Goal: Navigation & Orientation: Find specific page/section

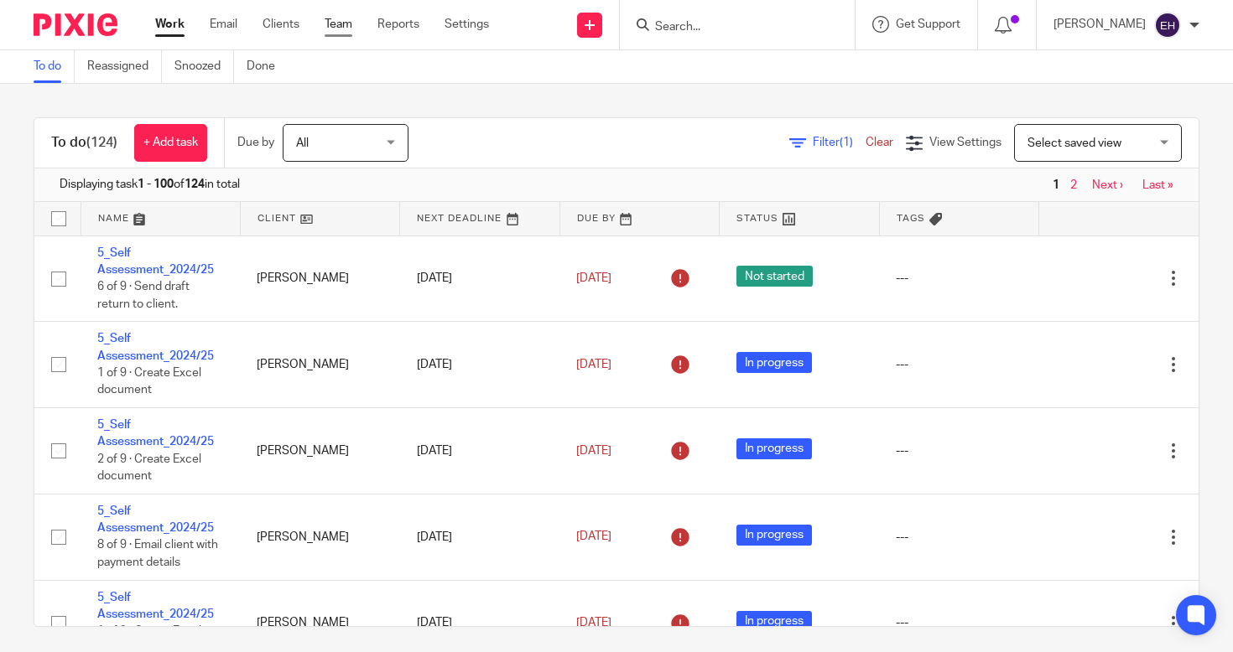
click at [343, 30] on link "Team" at bounding box center [339, 24] width 28 height 17
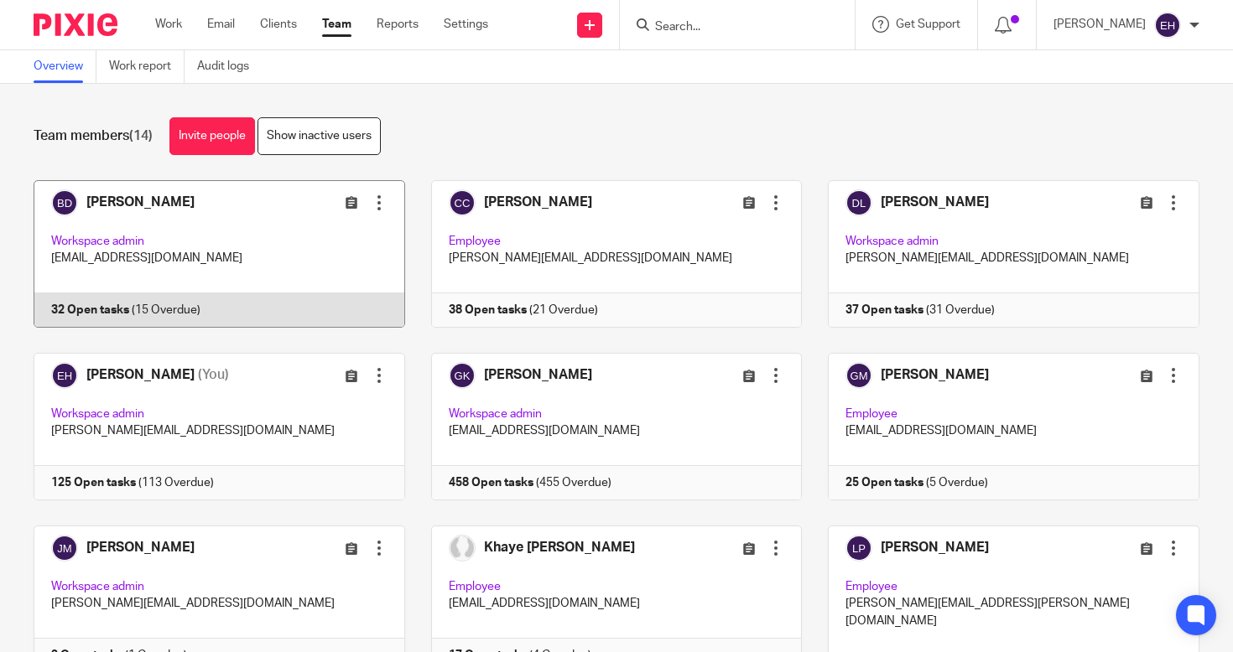
click at [230, 223] on link at bounding box center [207, 254] width 398 height 148
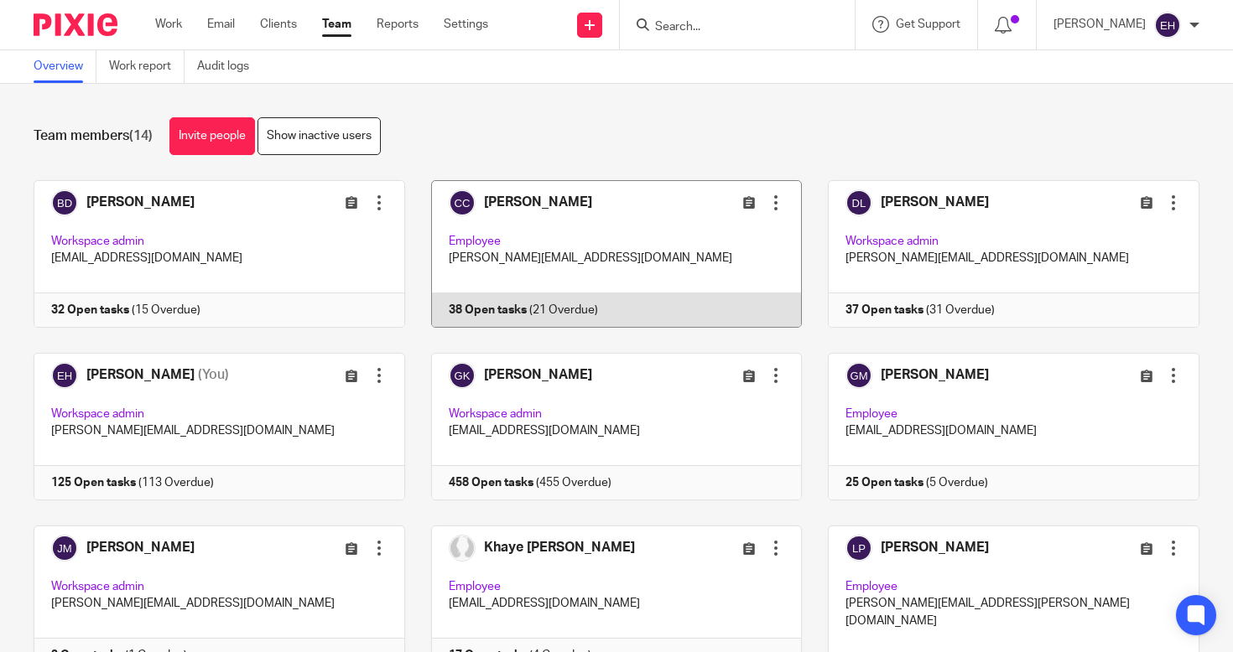
click at [601, 237] on link at bounding box center [604, 254] width 398 height 148
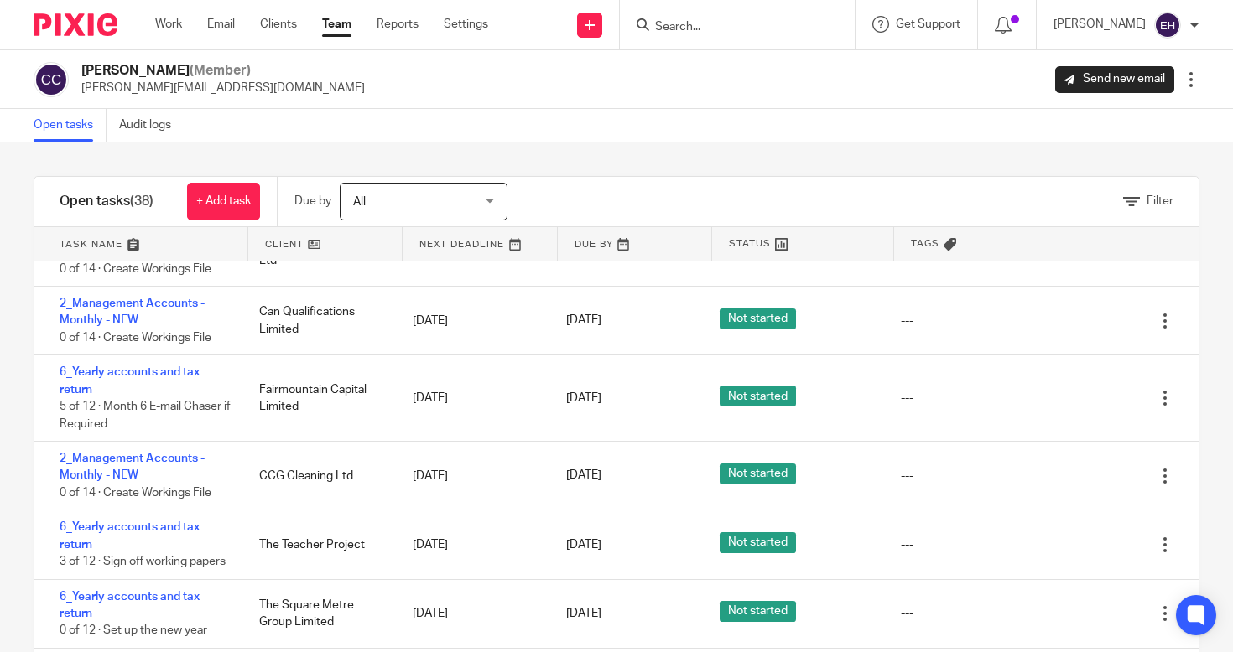
scroll to position [1413, 0]
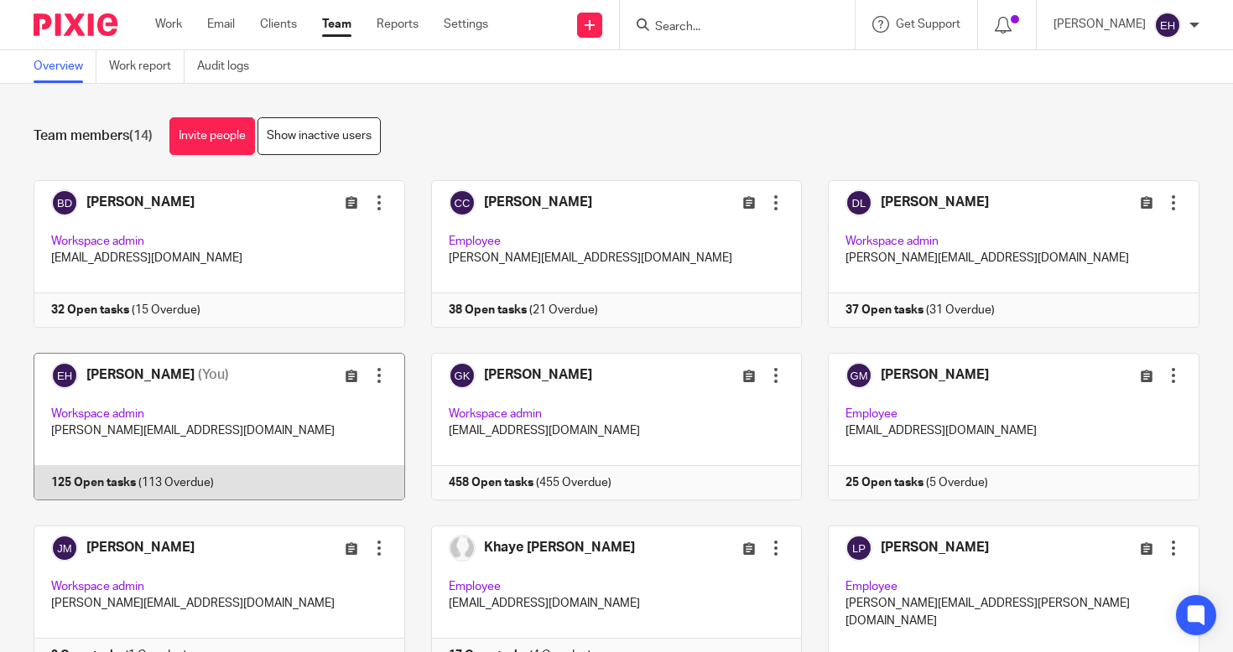
click at [269, 423] on link at bounding box center [207, 427] width 398 height 148
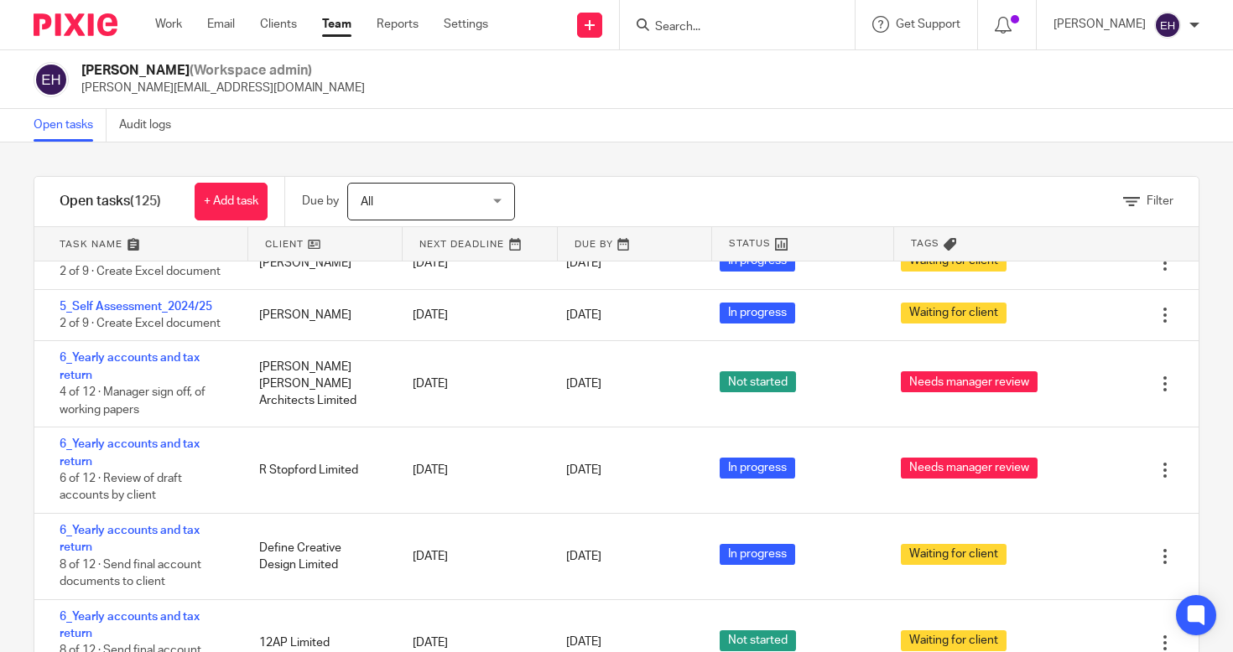
scroll to position [7176, 0]
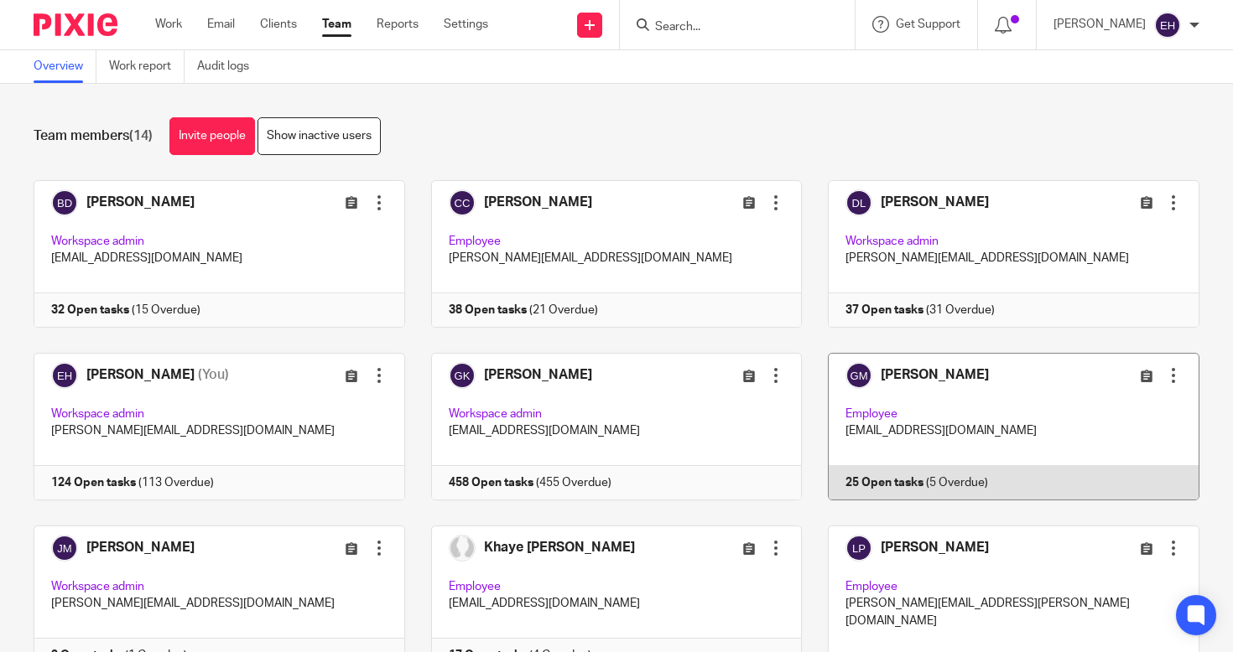
click at [931, 413] on link at bounding box center [1001, 427] width 398 height 148
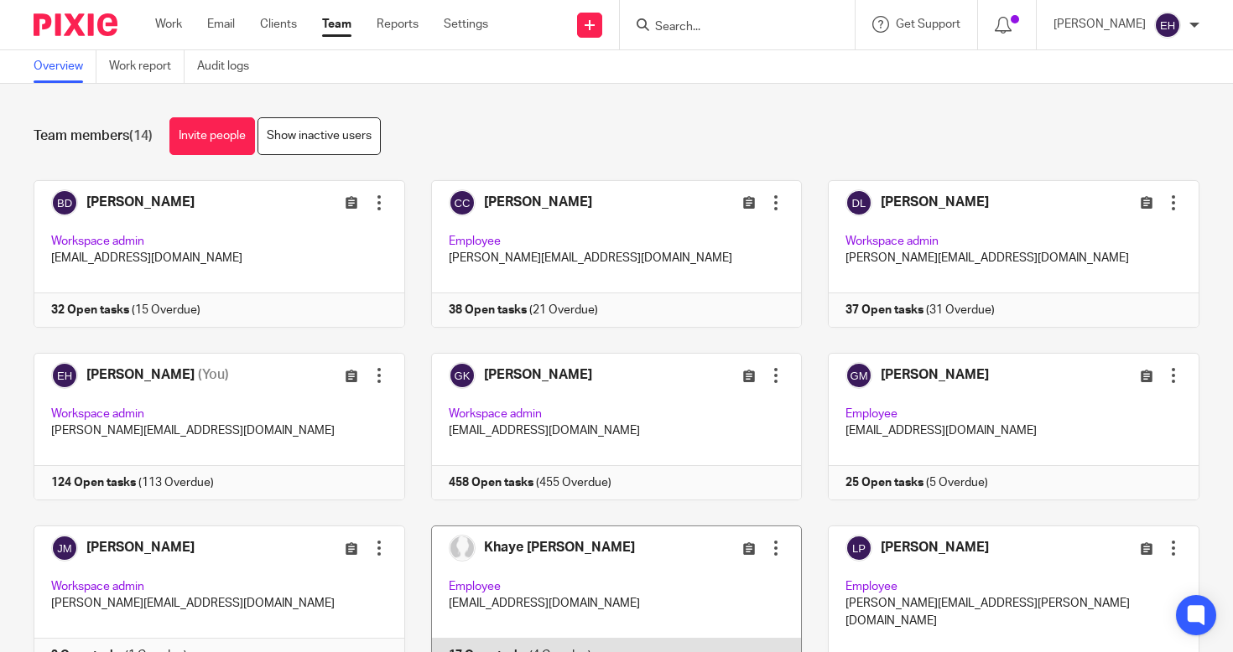
click at [652, 554] on link at bounding box center [604, 608] width 398 height 164
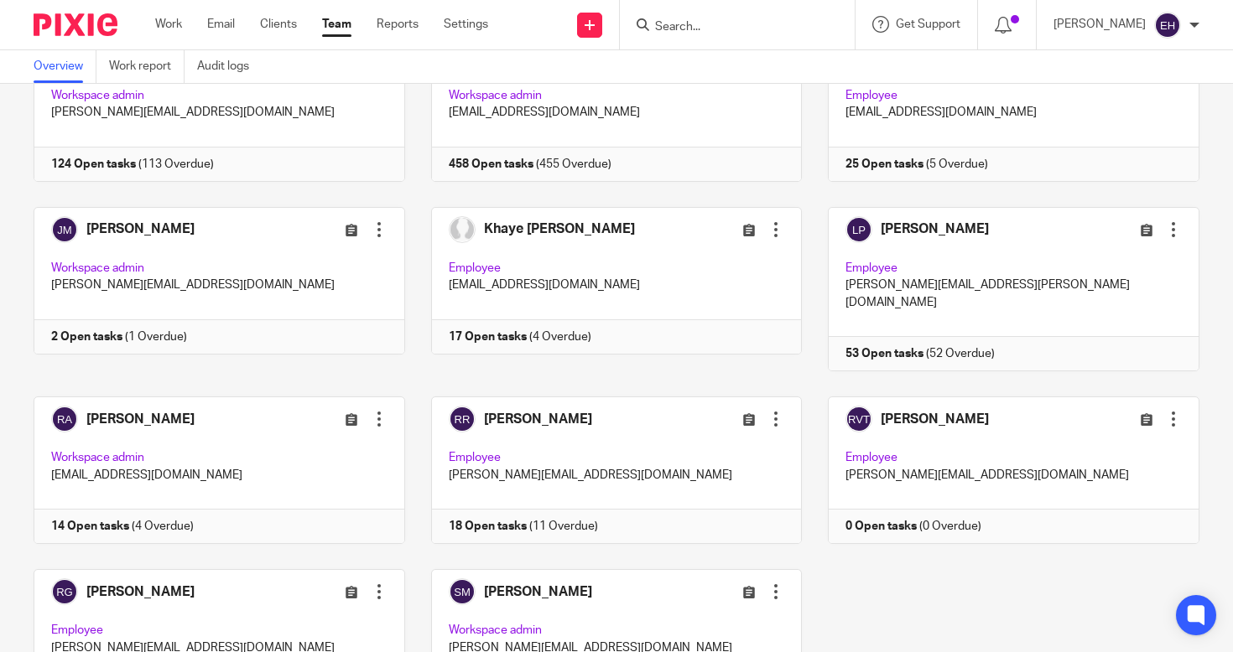
scroll to position [389, 0]
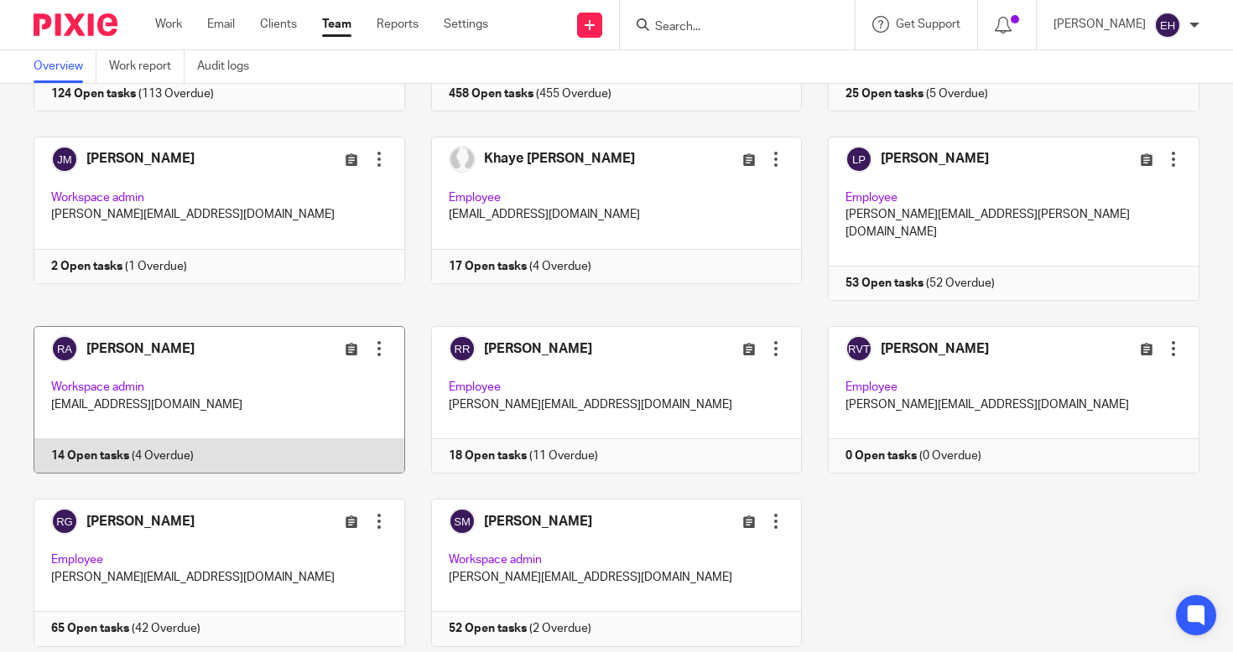
click at [306, 344] on link at bounding box center [207, 400] width 398 height 148
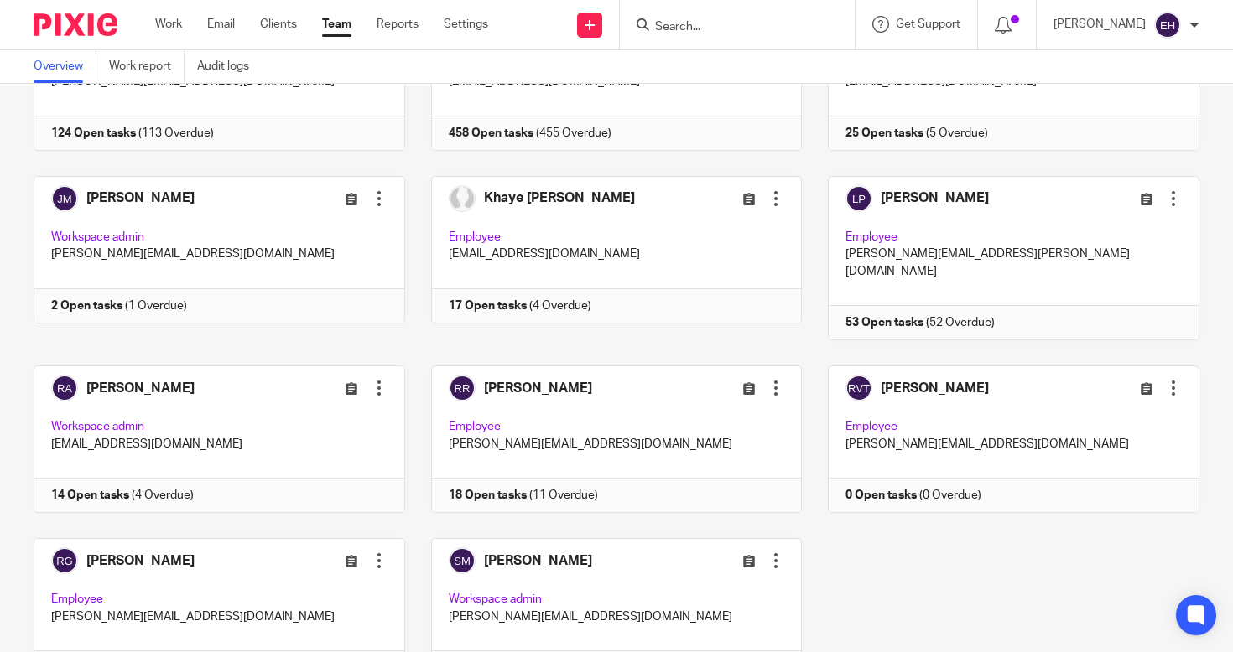
scroll to position [390, 0]
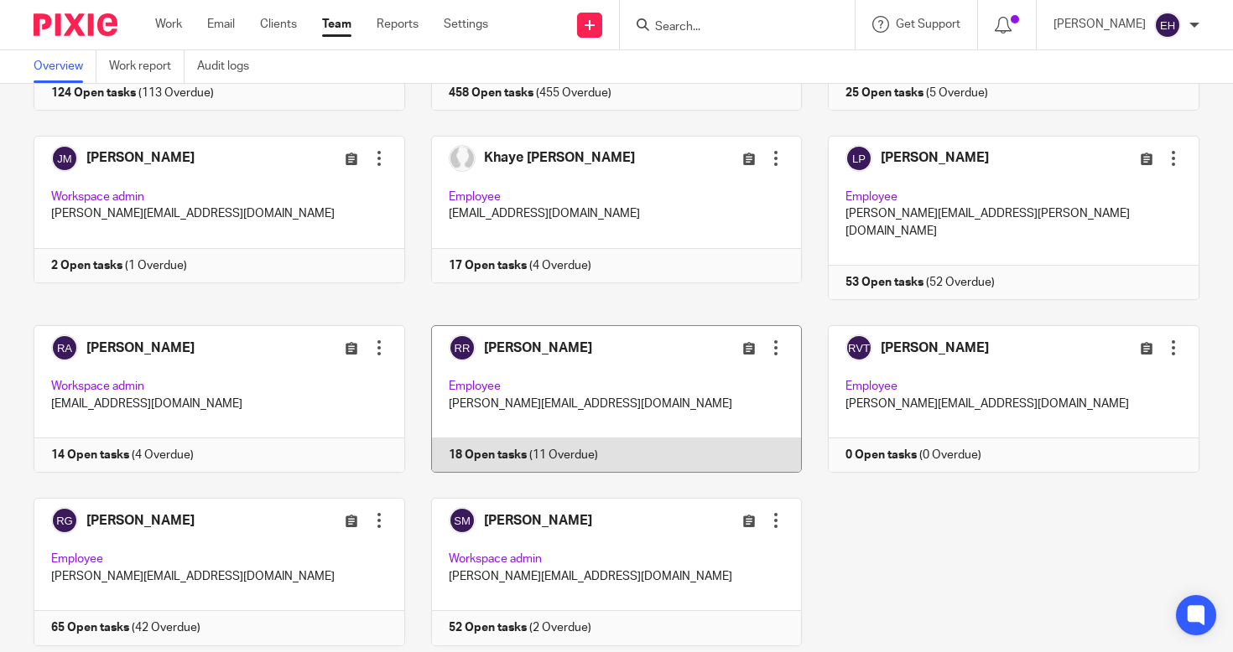
click at [621, 363] on link at bounding box center [604, 399] width 398 height 148
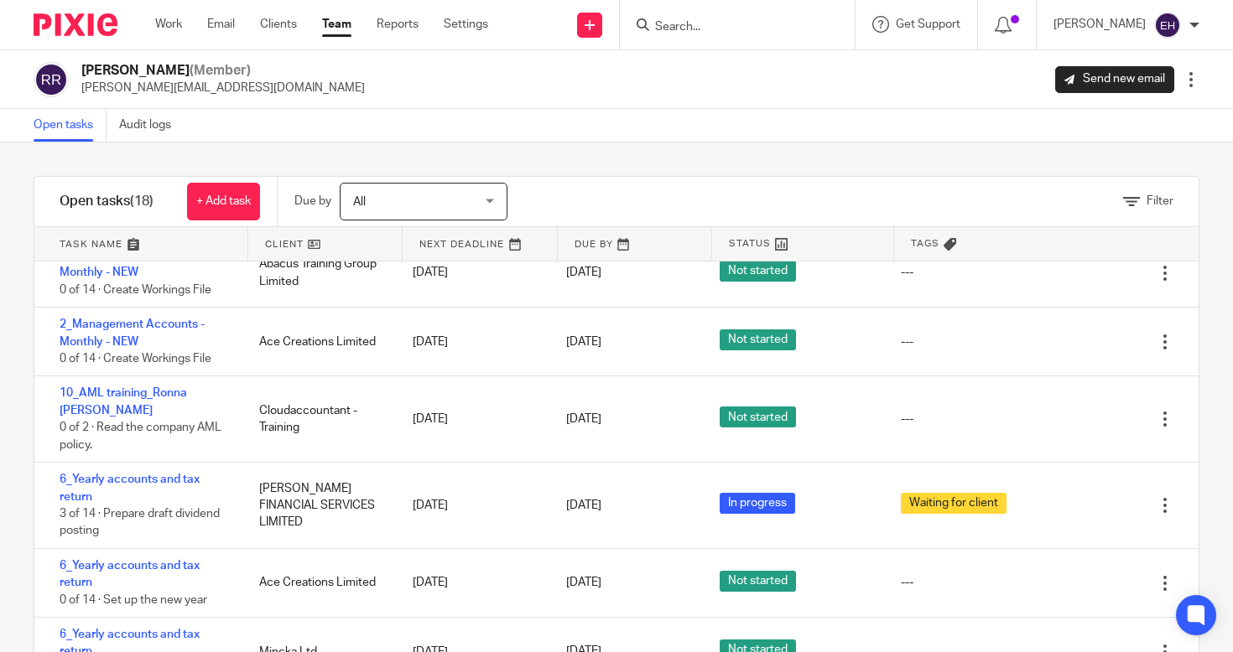
scroll to position [698, 0]
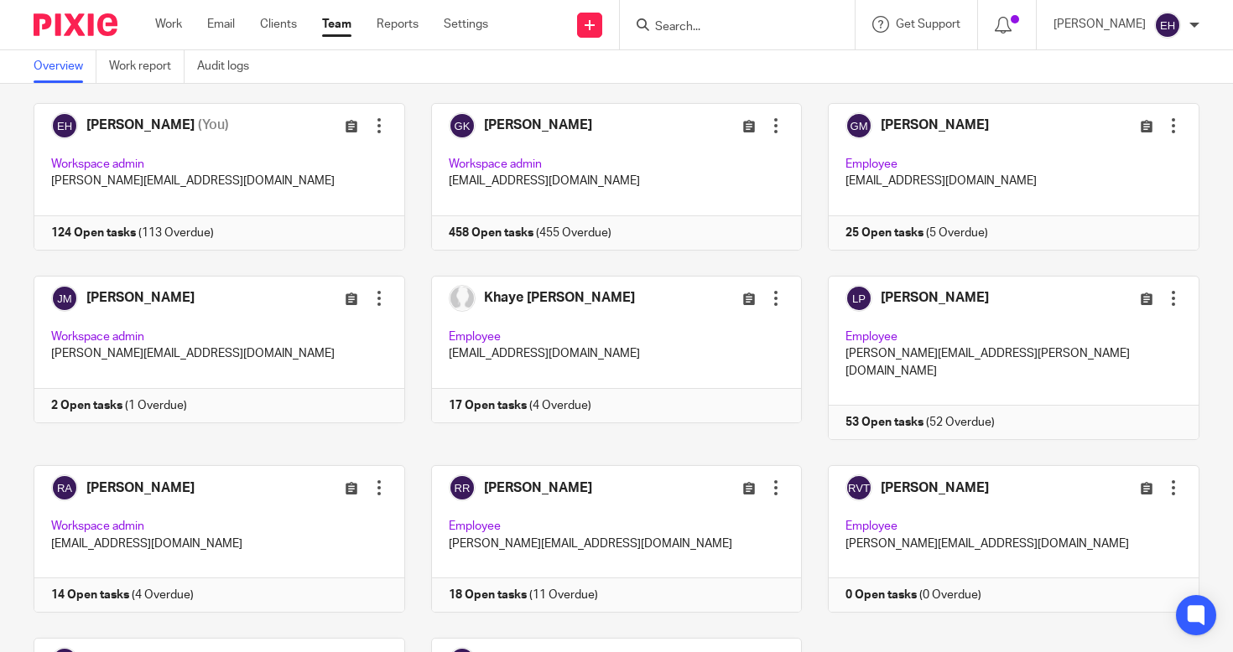
scroll to position [421, 0]
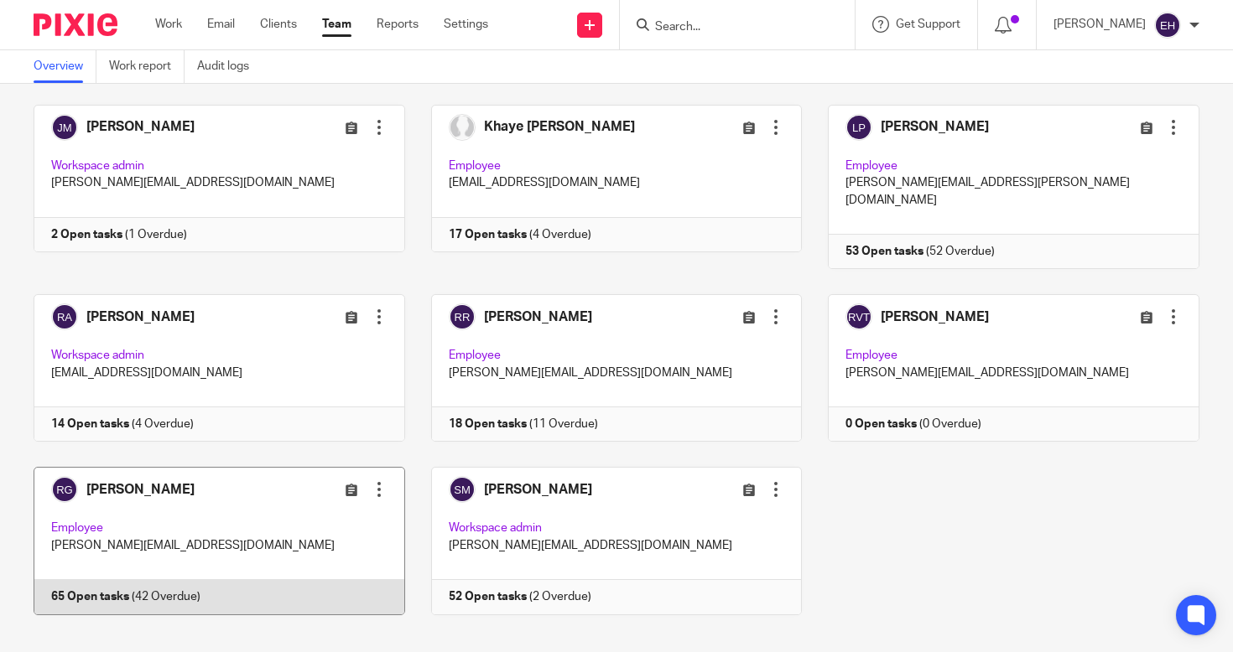
click at [278, 509] on link at bounding box center [207, 541] width 398 height 148
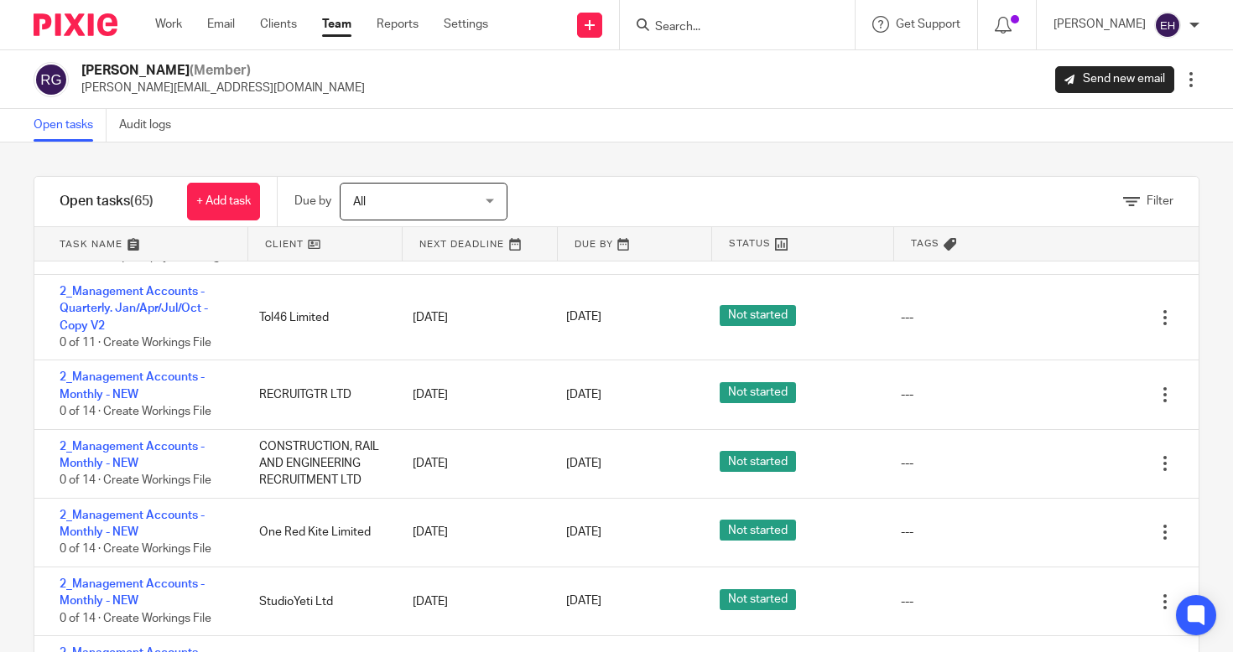
scroll to position [3253, 0]
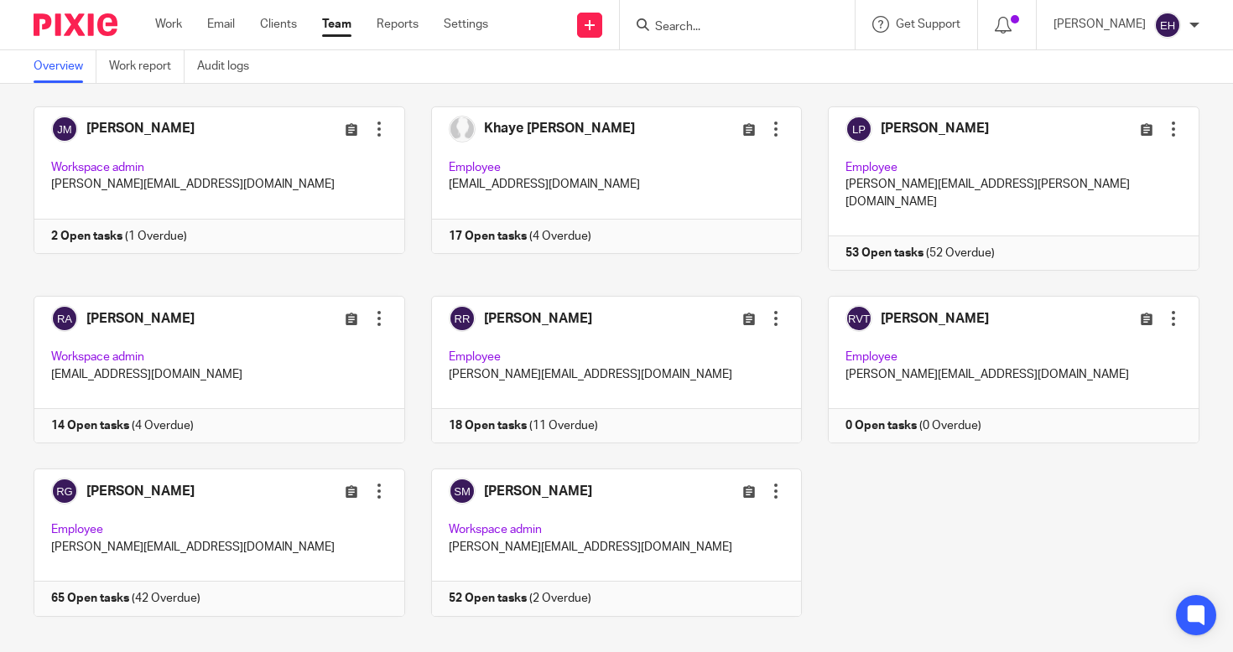
scroll to position [421, 0]
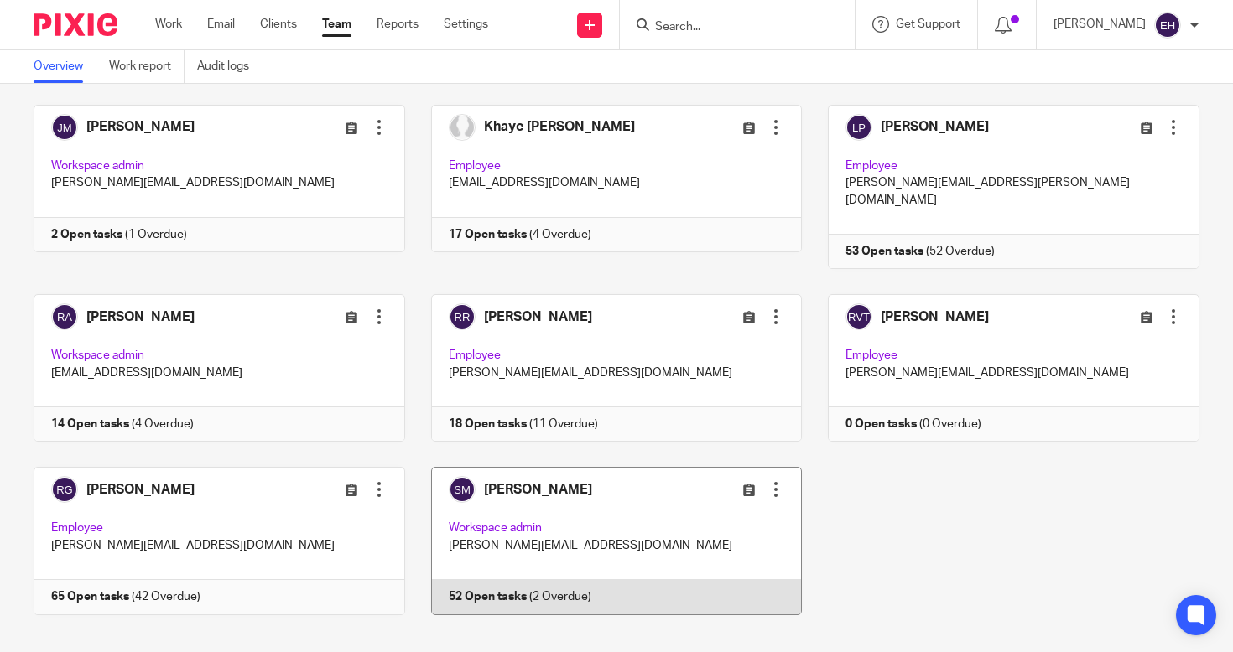
click at [659, 514] on link at bounding box center [604, 541] width 398 height 148
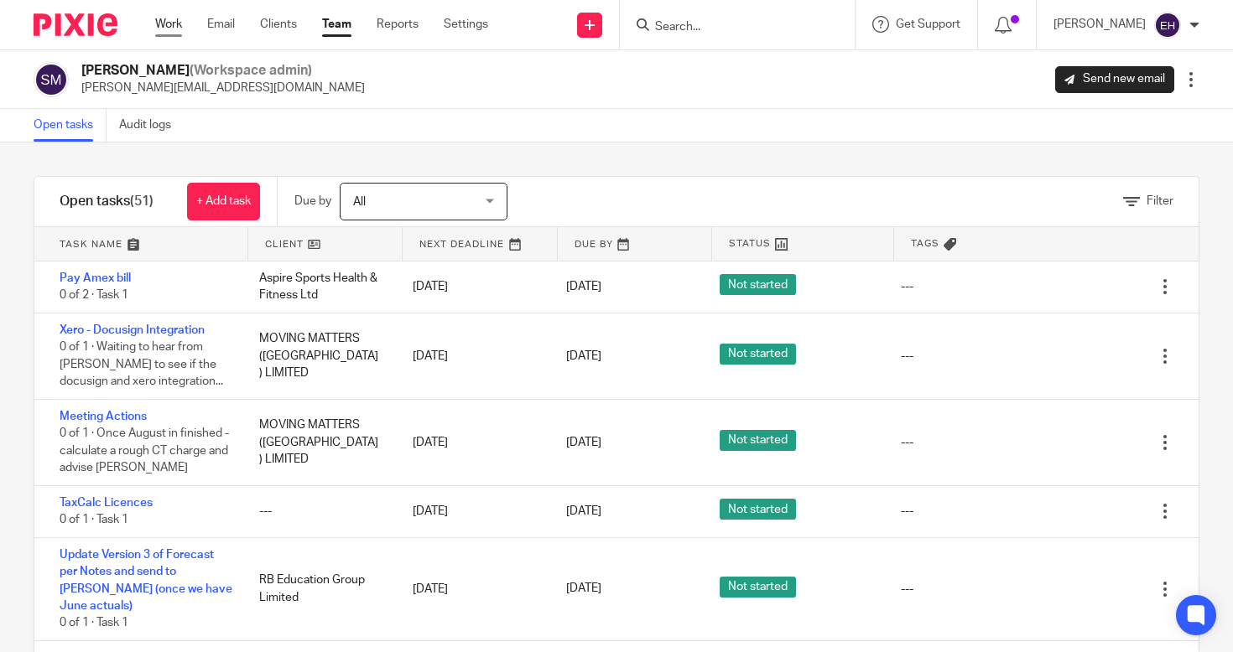
click at [174, 24] on link "Work" at bounding box center [168, 24] width 27 height 17
